Goal: Task Accomplishment & Management: Manage account settings

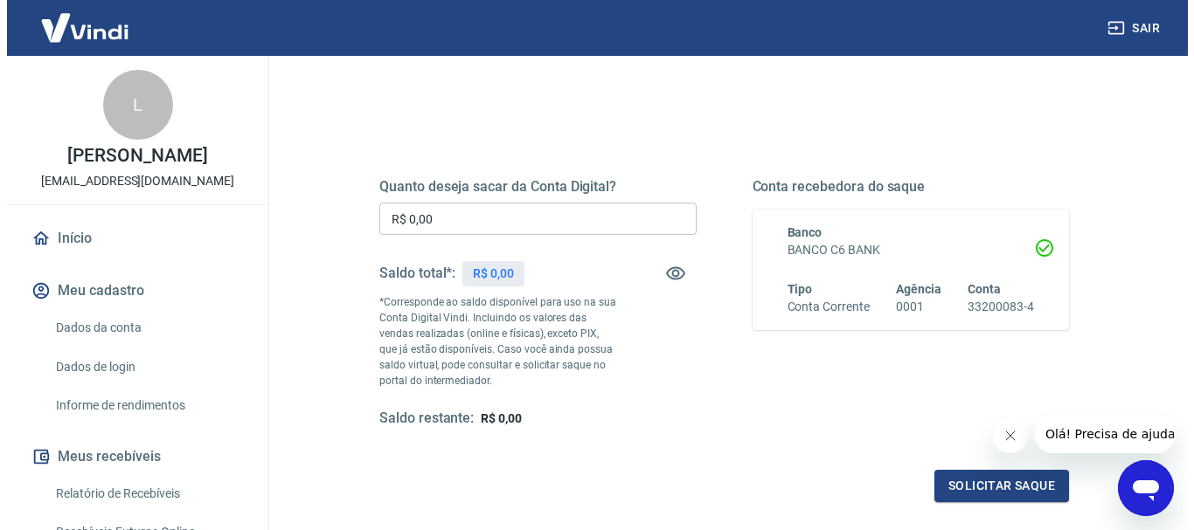
scroll to position [175, 0]
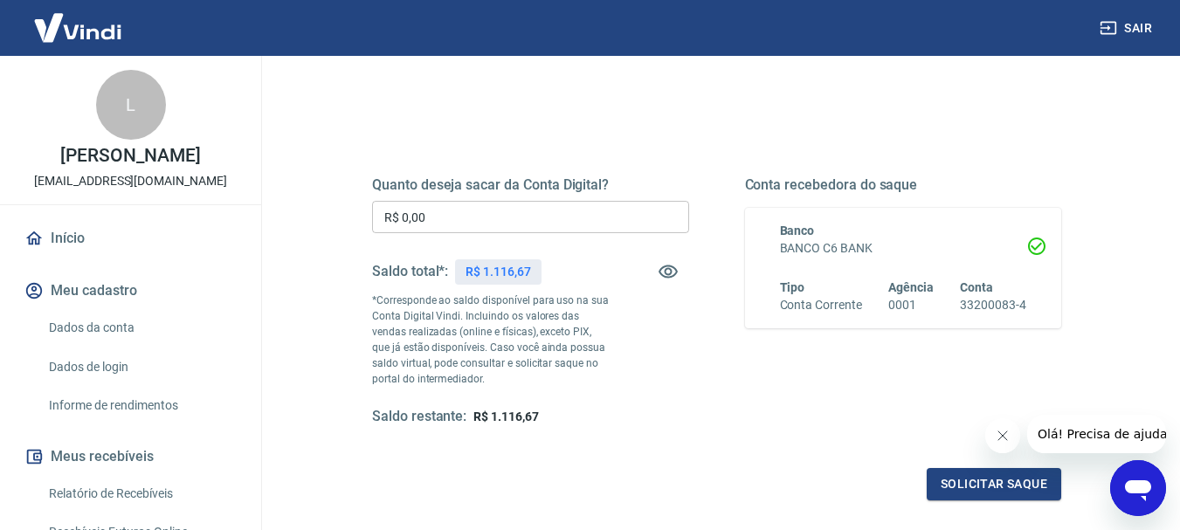
click at [436, 220] on input "R$ 0,00" at bounding box center [530, 217] width 317 height 32
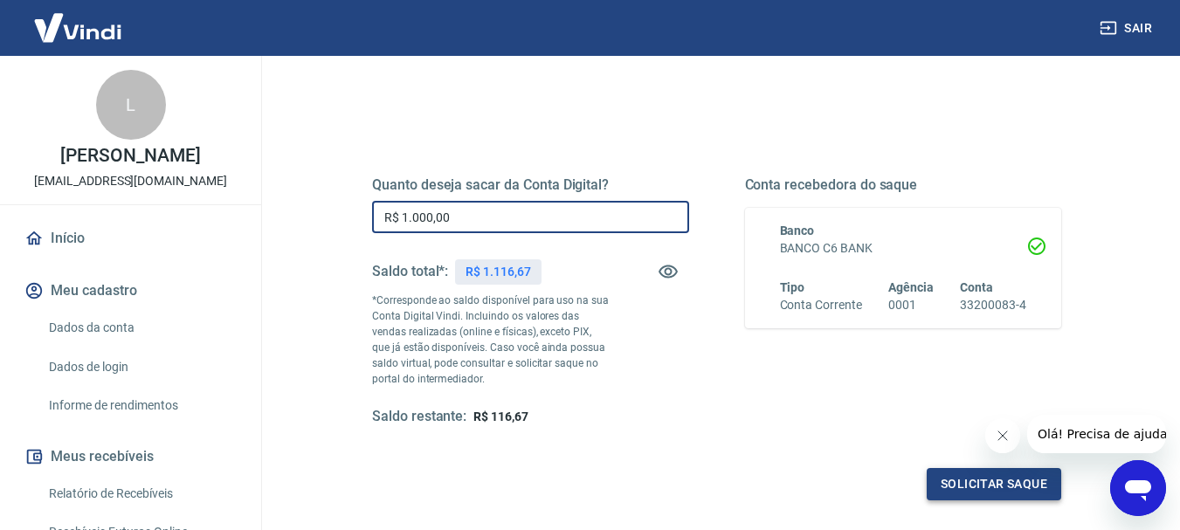
type input "R$ 1.000,00"
click at [1001, 485] on button "Solicitar saque" at bounding box center [994, 484] width 135 height 32
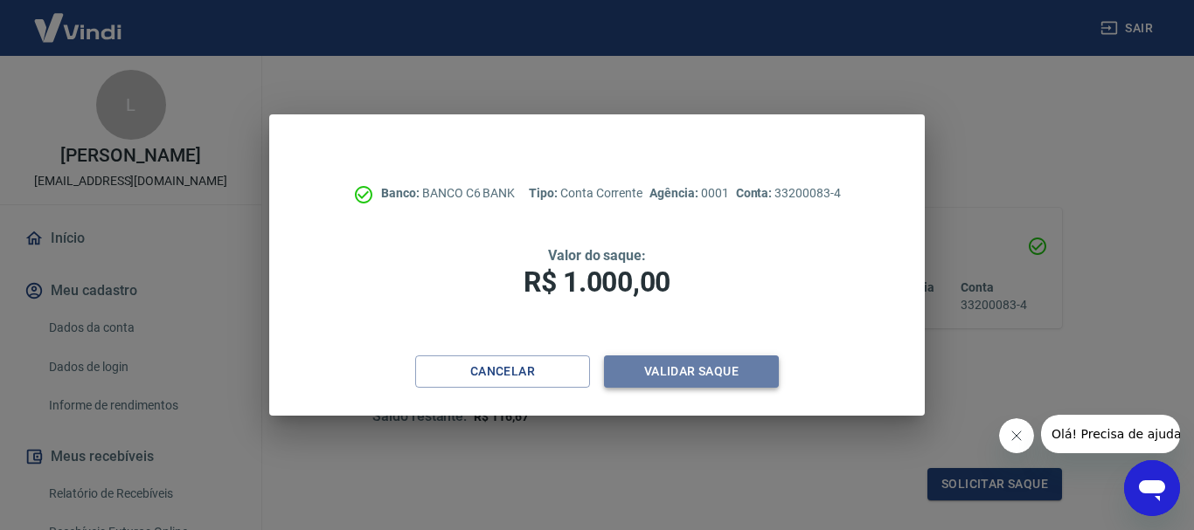
click at [733, 371] on button "Validar saque" at bounding box center [691, 372] width 175 height 32
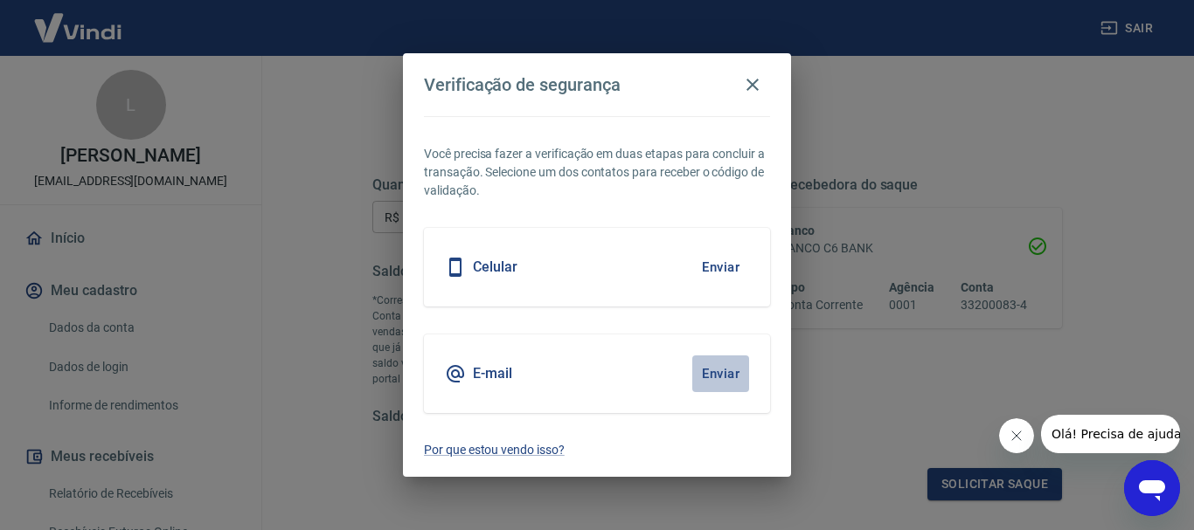
click at [716, 370] on button "Enviar" at bounding box center [720, 374] width 57 height 37
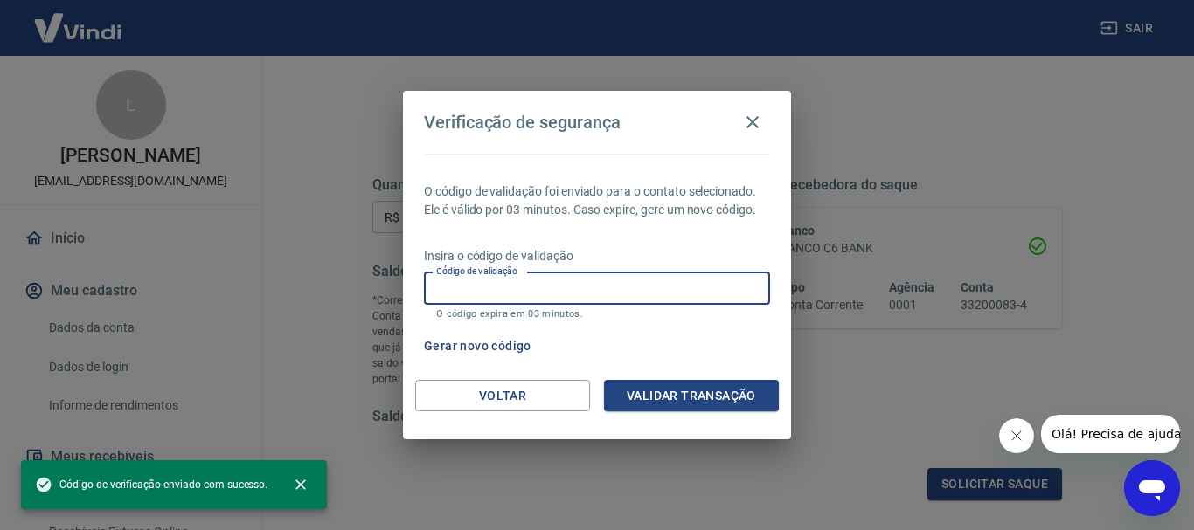
click at [609, 282] on input "Código de validação" at bounding box center [597, 289] width 346 height 32
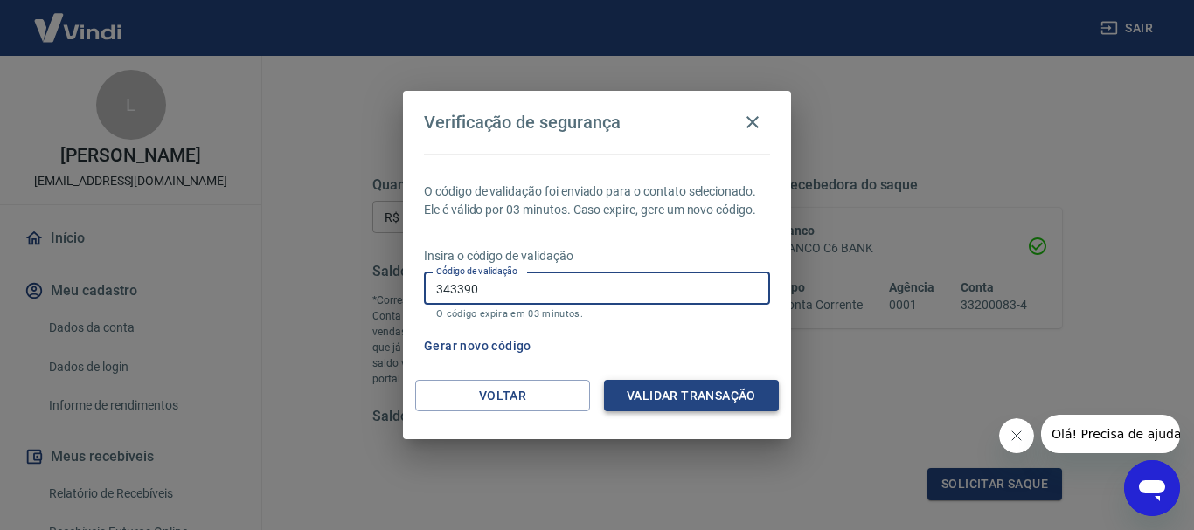
type input "343390"
click at [722, 400] on button "Validar transação" at bounding box center [691, 396] width 175 height 32
